Goal: Find specific page/section: Find specific page/section

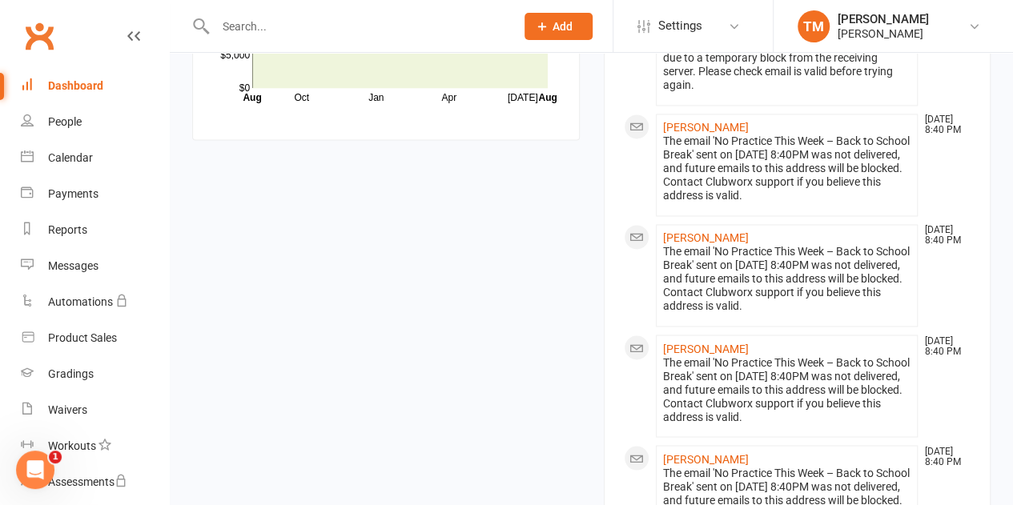
click at [54, 33] on link "Clubworx" at bounding box center [39, 36] width 40 height 40
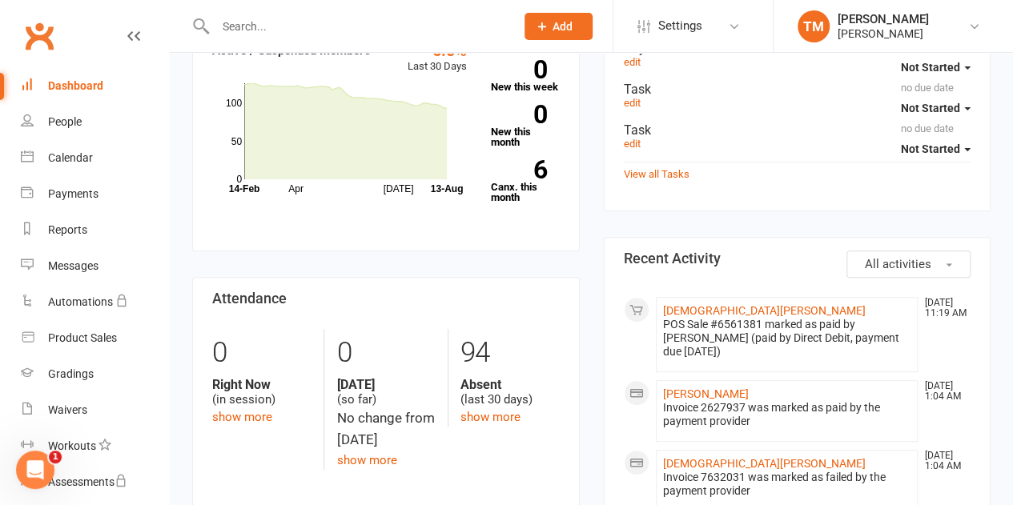
scroll to position [252, 0]
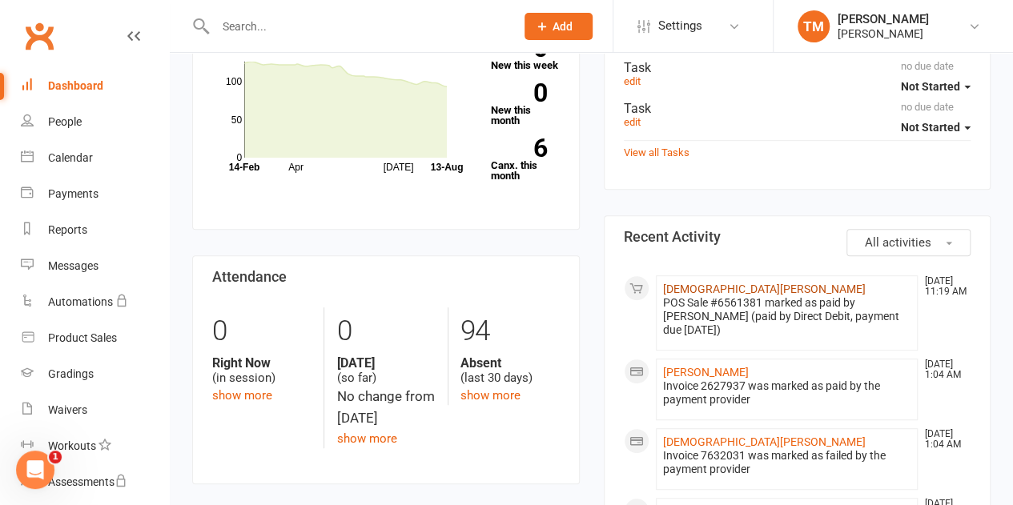
click at [695, 289] on link "[DEMOGRAPHIC_DATA][PERSON_NAME]" at bounding box center [764, 289] width 203 height 13
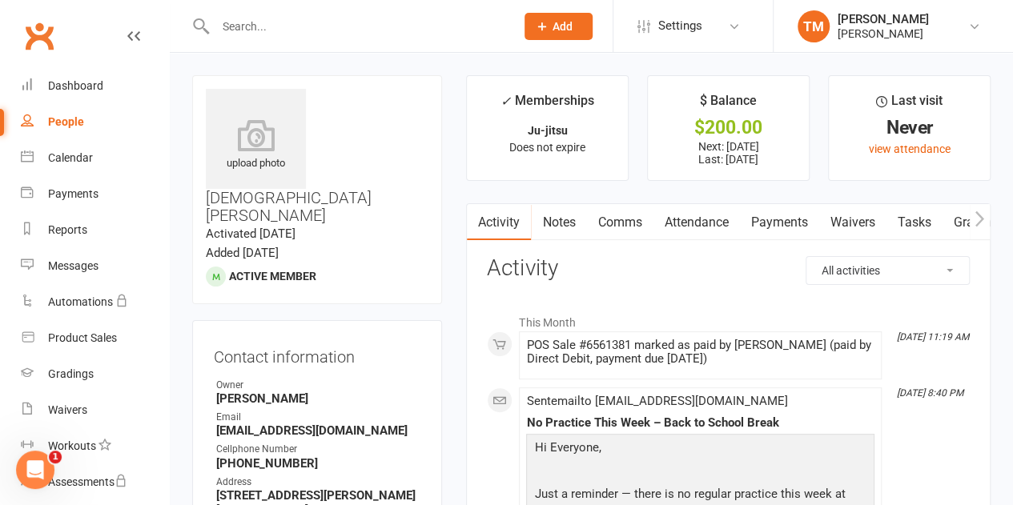
click at [774, 220] on link "Payments" at bounding box center [778, 222] width 79 height 37
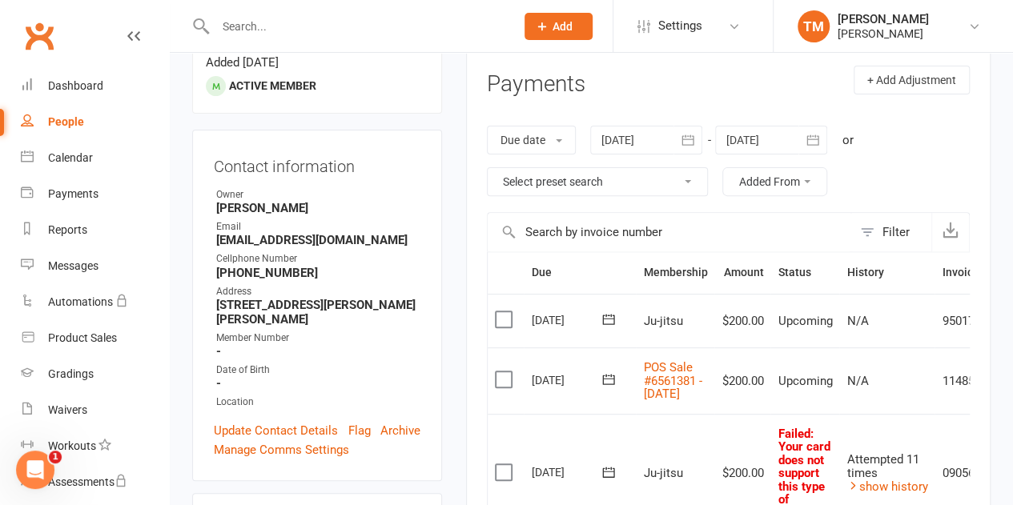
scroll to position [197, 0]
